Goal: Find specific page/section: Find specific page/section

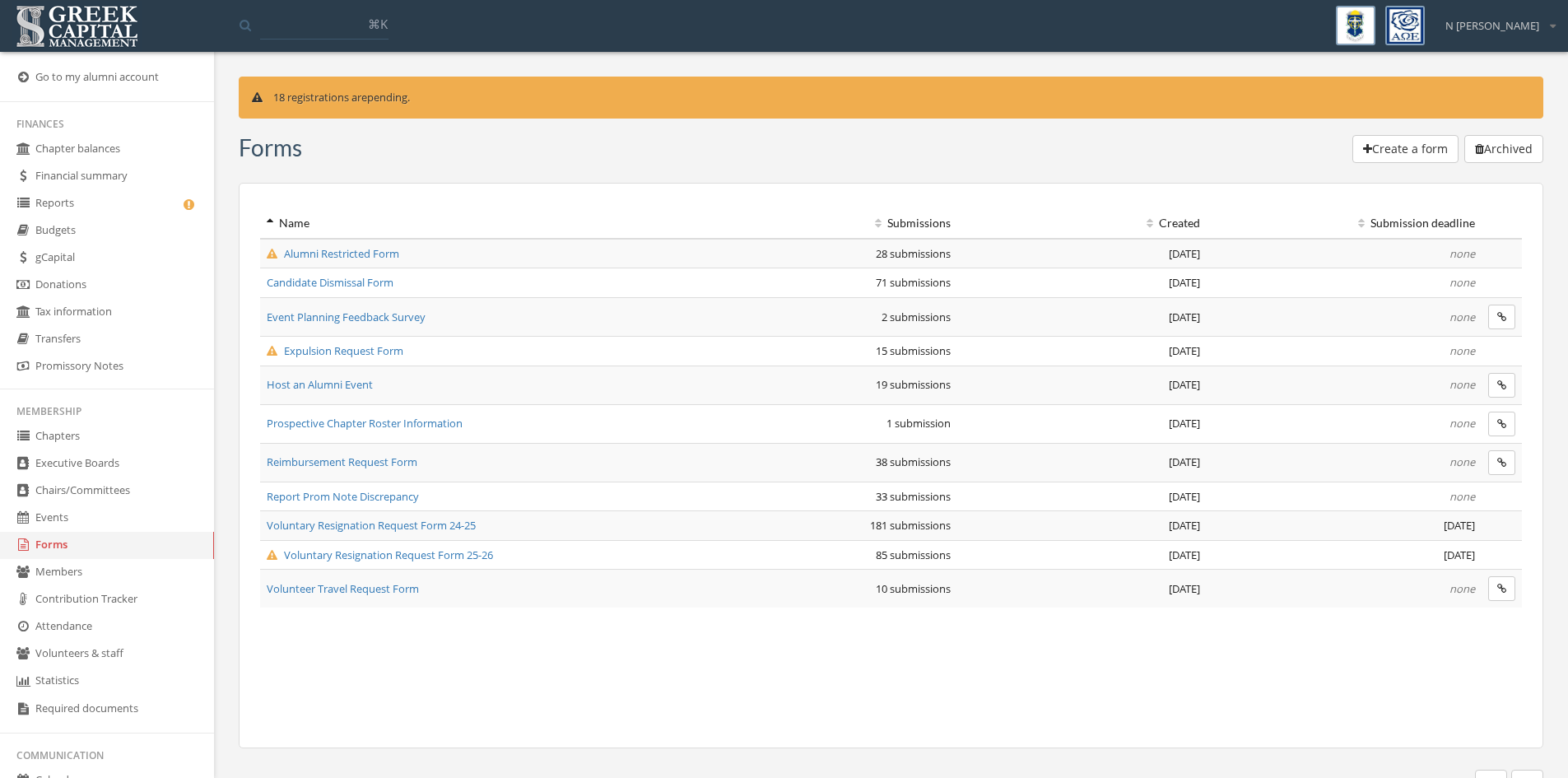
scroll to position [63, 0]
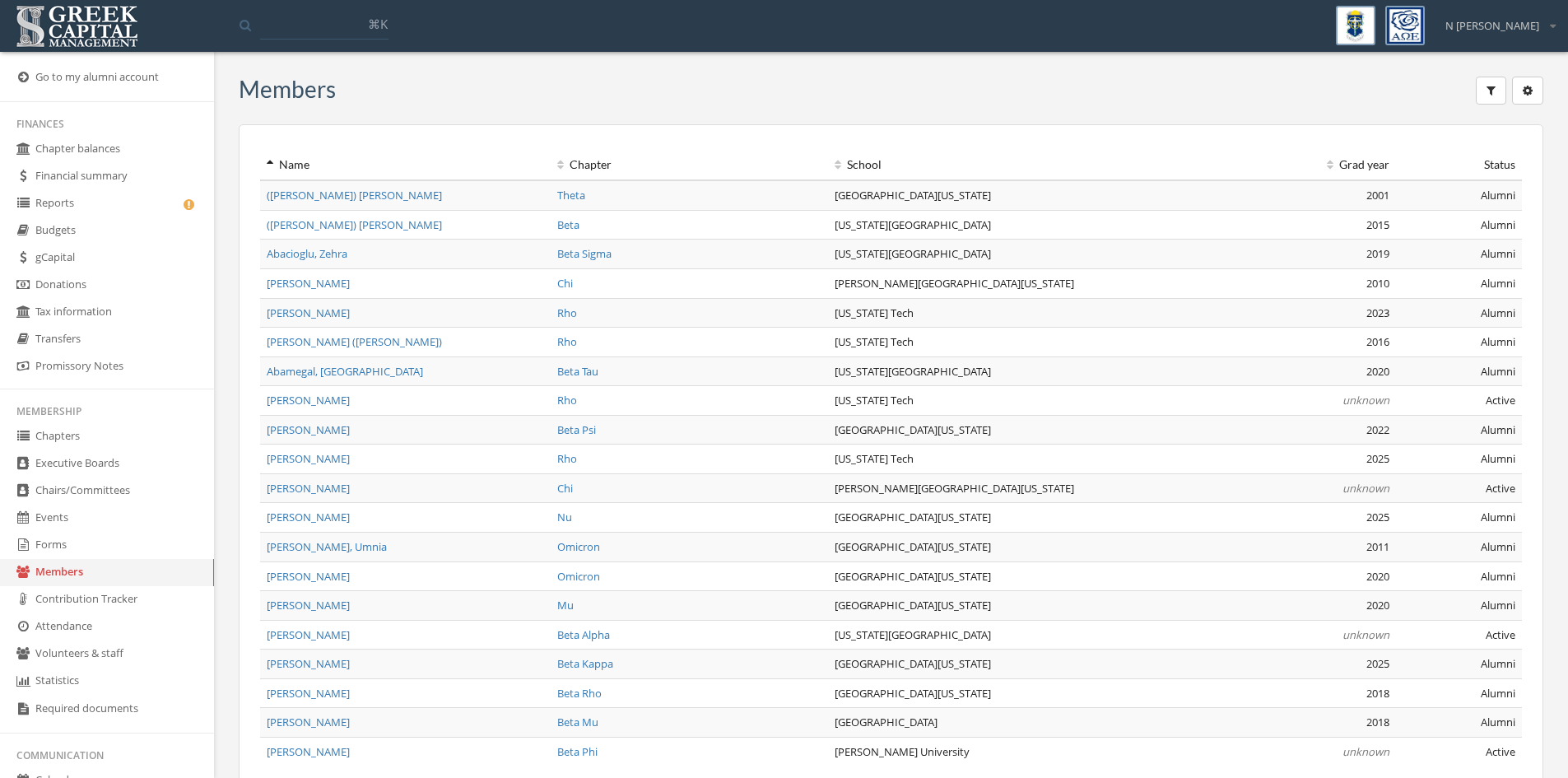
click at [1495, 89] on icon "button" at bounding box center [1490, 91] width 9 height 12
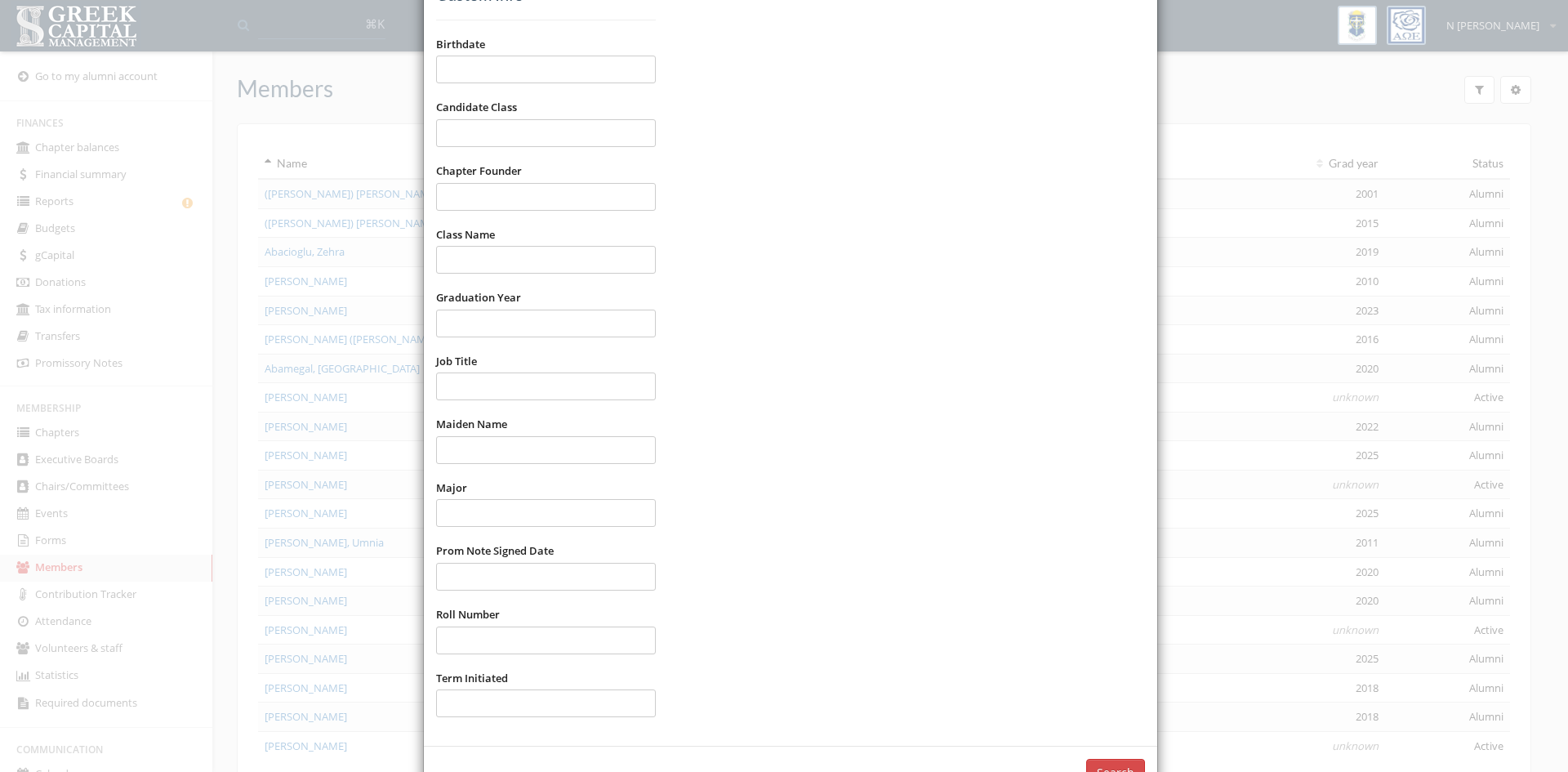
scroll to position [767, 0]
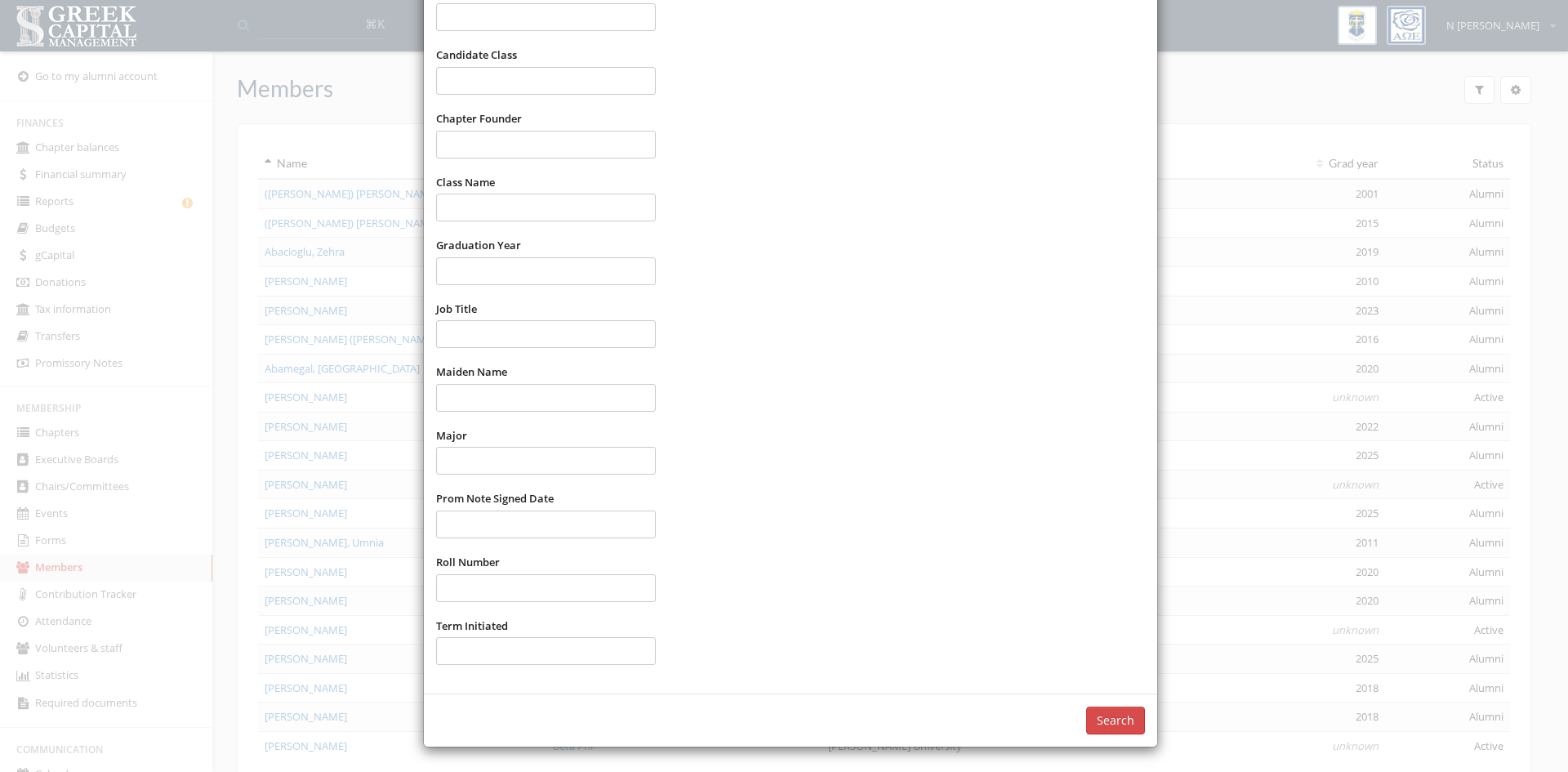
click at [1106, 722] on button "Search" at bounding box center [1116, 721] width 59 height 28
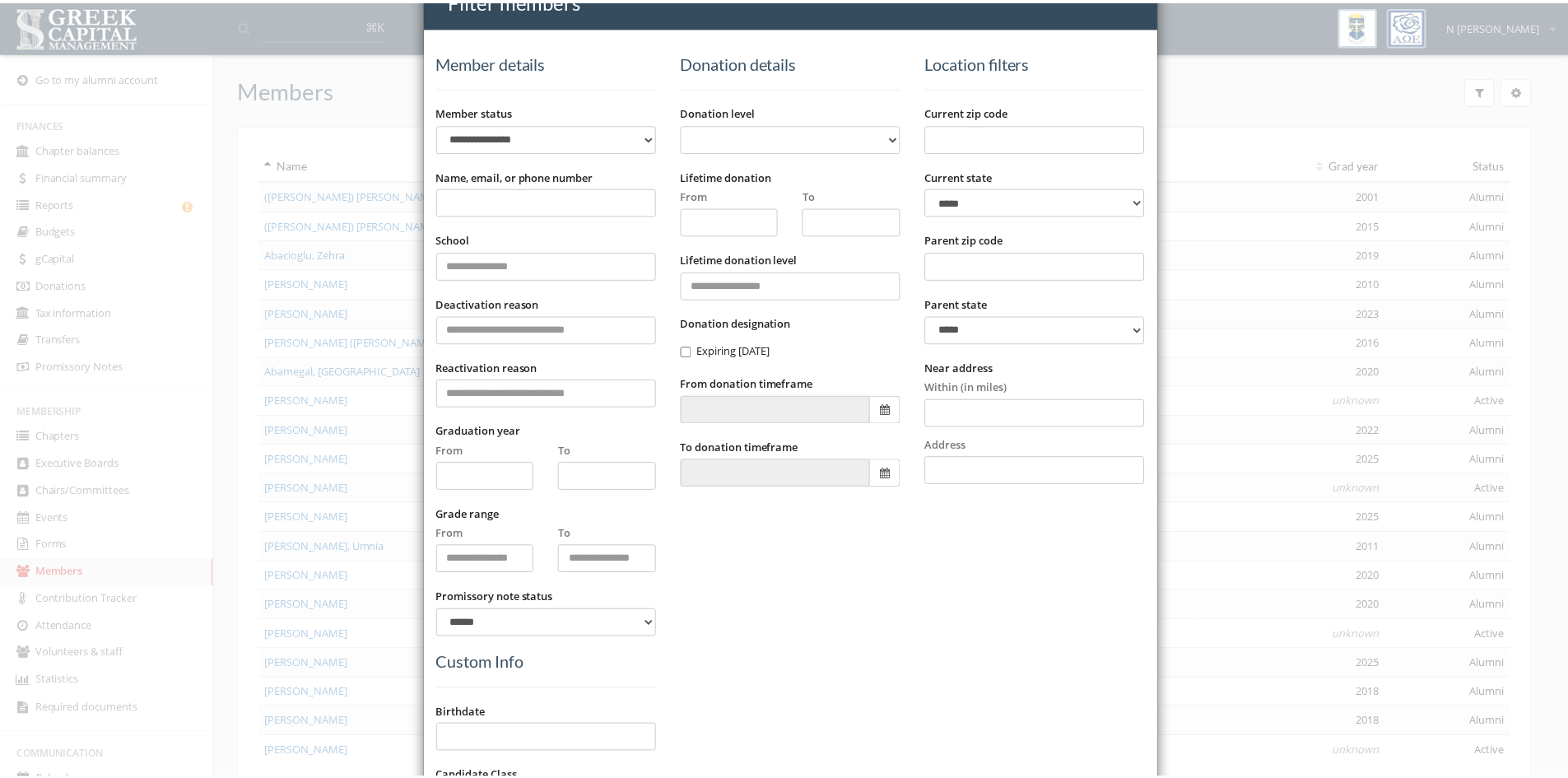
scroll to position [0, 0]
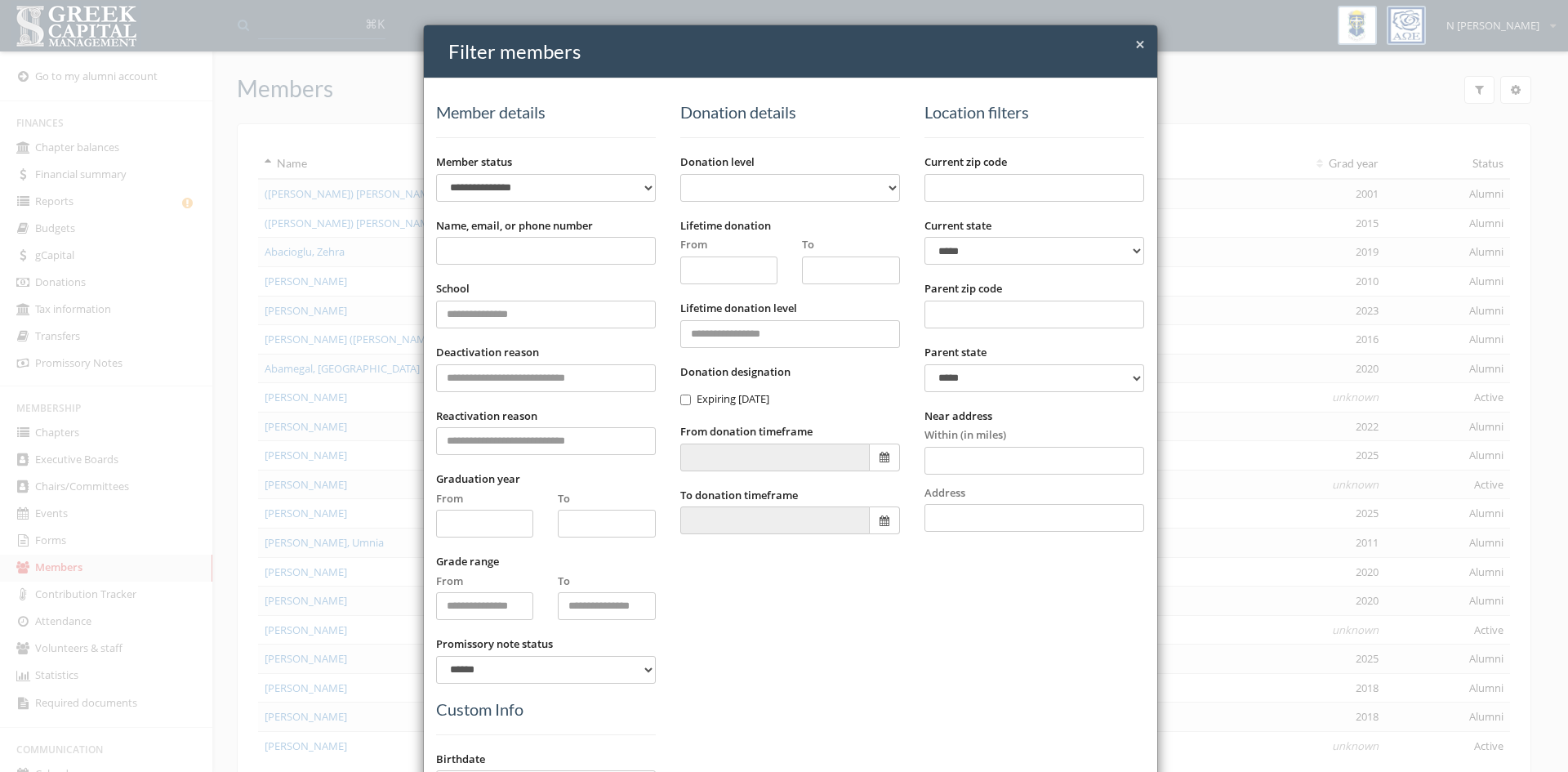
click at [1135, 43] on span "×" at bounding box center [1140, 43] width 10 height 23
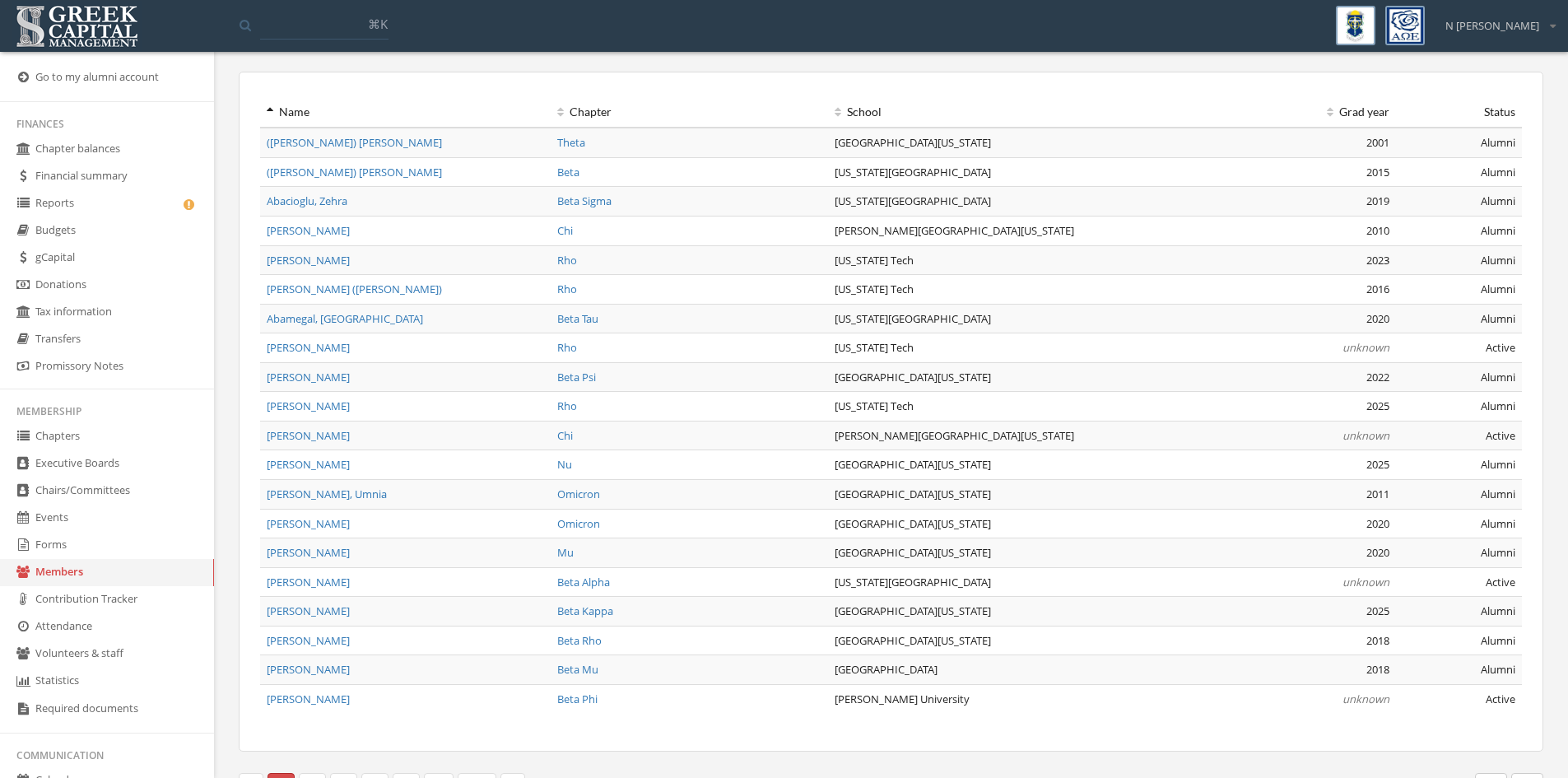
scroll to position [79, 0]
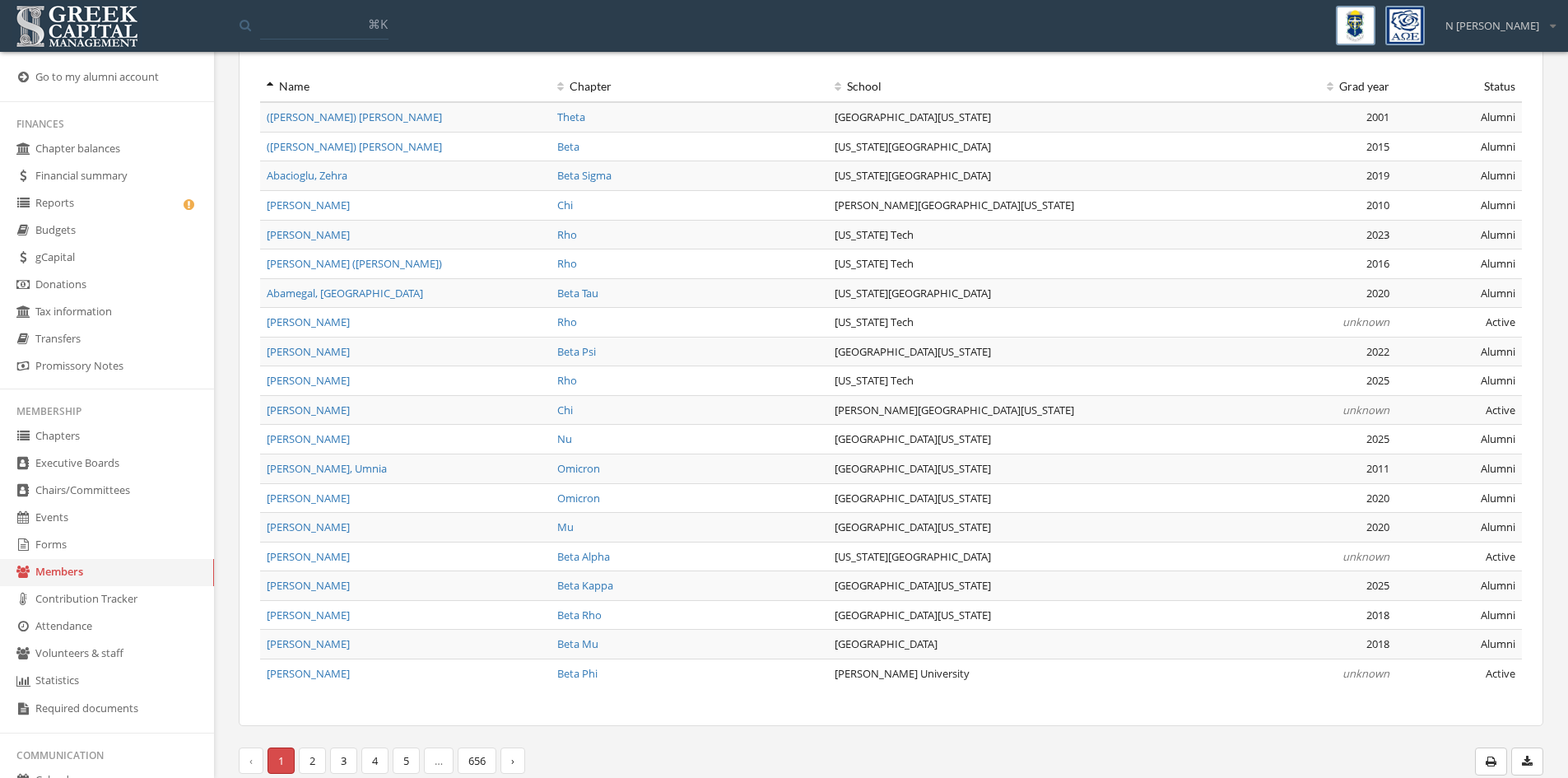
click at [1534, 756] on button "button" at bounding box center [1527, 761] width 32 height 28
